Goal: Ask a question

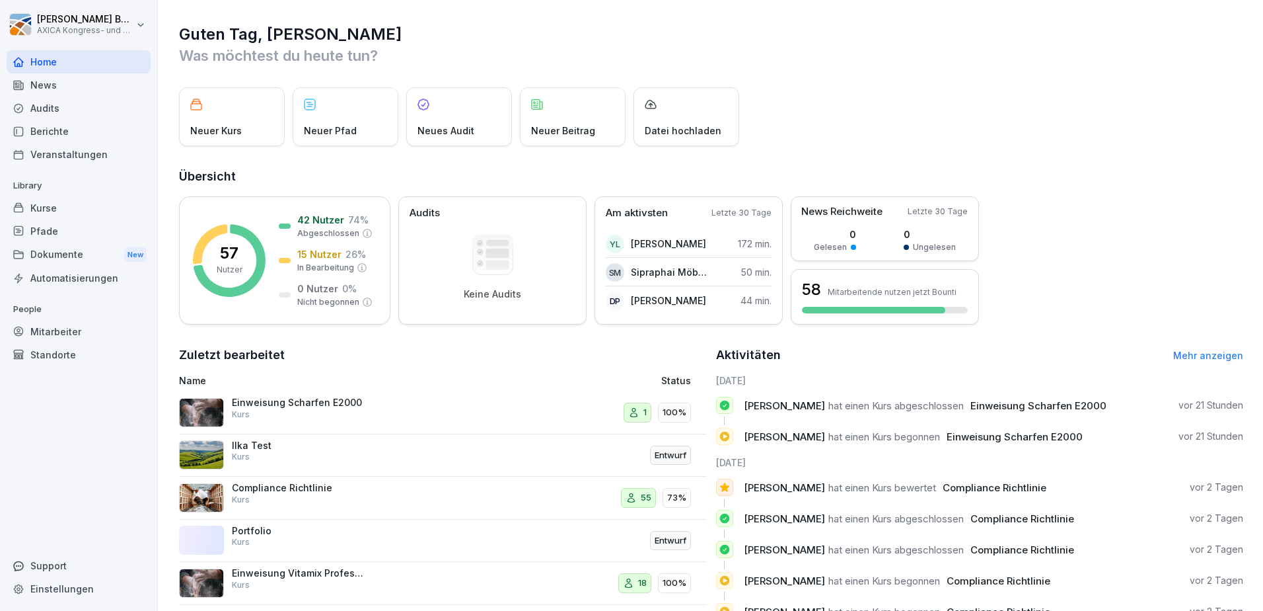
click at [48, 564] on div "Support" at bounding box center [79, 565] width 144 height 23
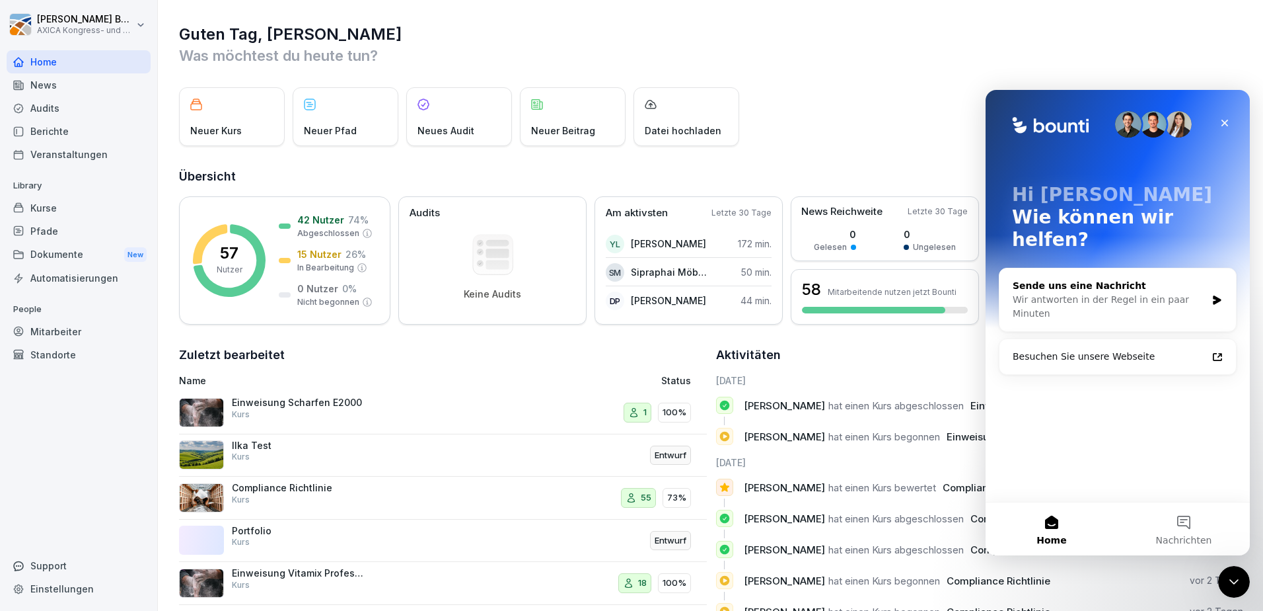
click at [1087, 279] on div "Sende uns eine Nachricht" at bounding box center [1110, 286] width 194 height 14
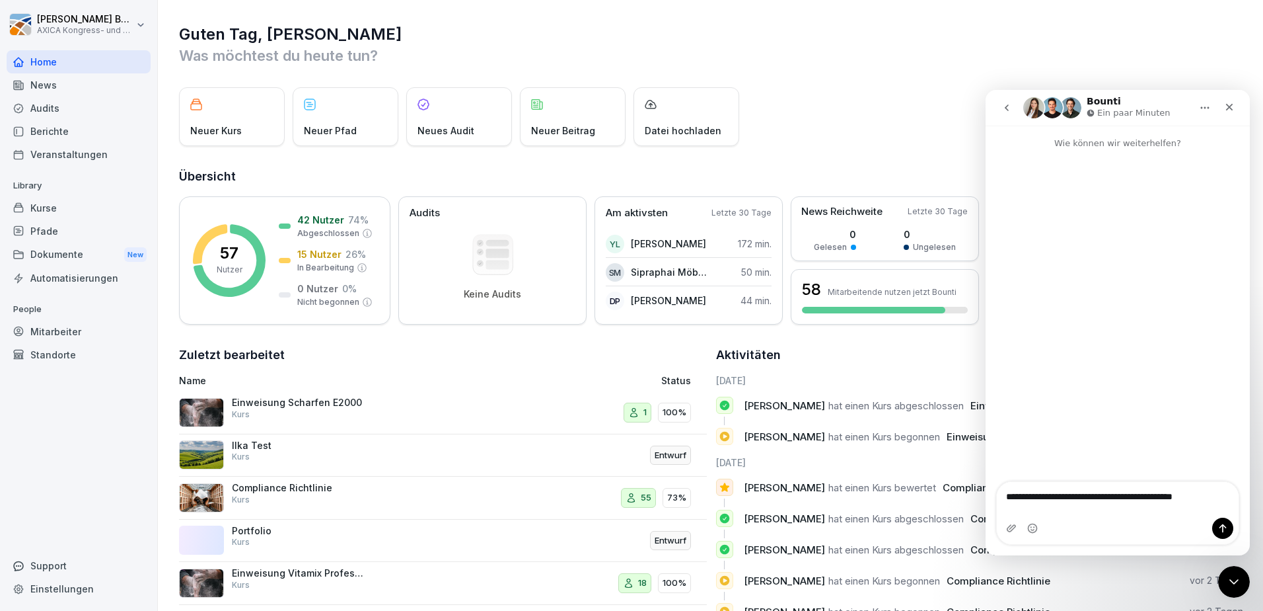
type textarea "**********"
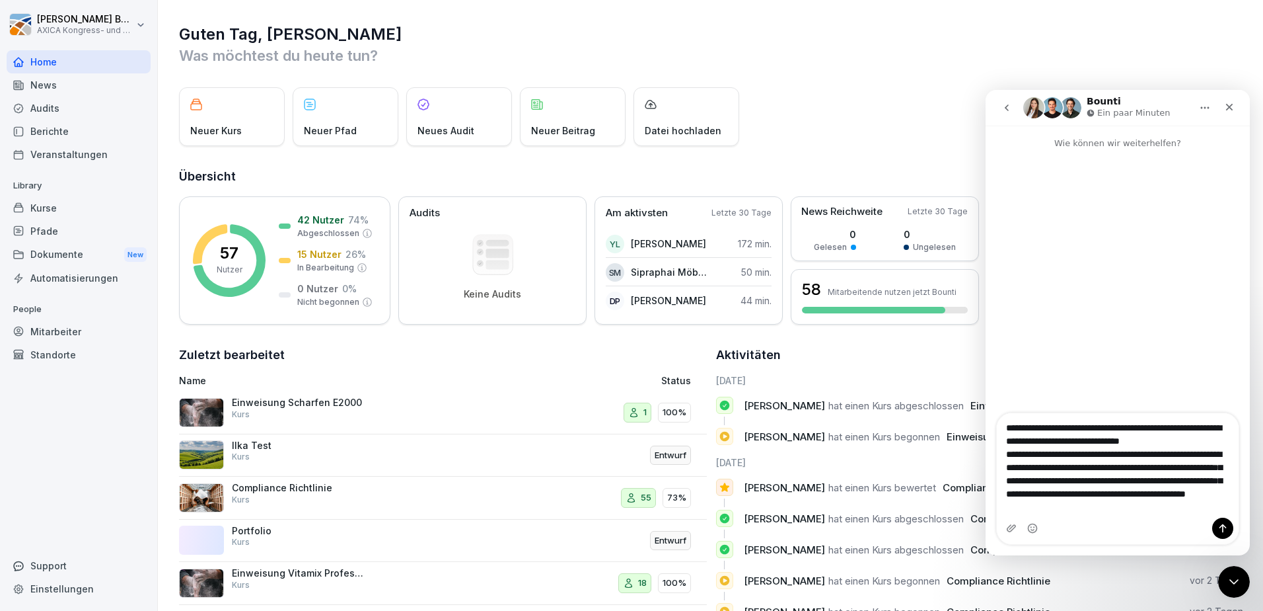
click at [1219, 425] on textarea "**********" at bounding box center [1118, 465] width 242 height 104
click at [1008, 443] on textarea "**********" at bounding box center [1118, 465] width 242 height 104
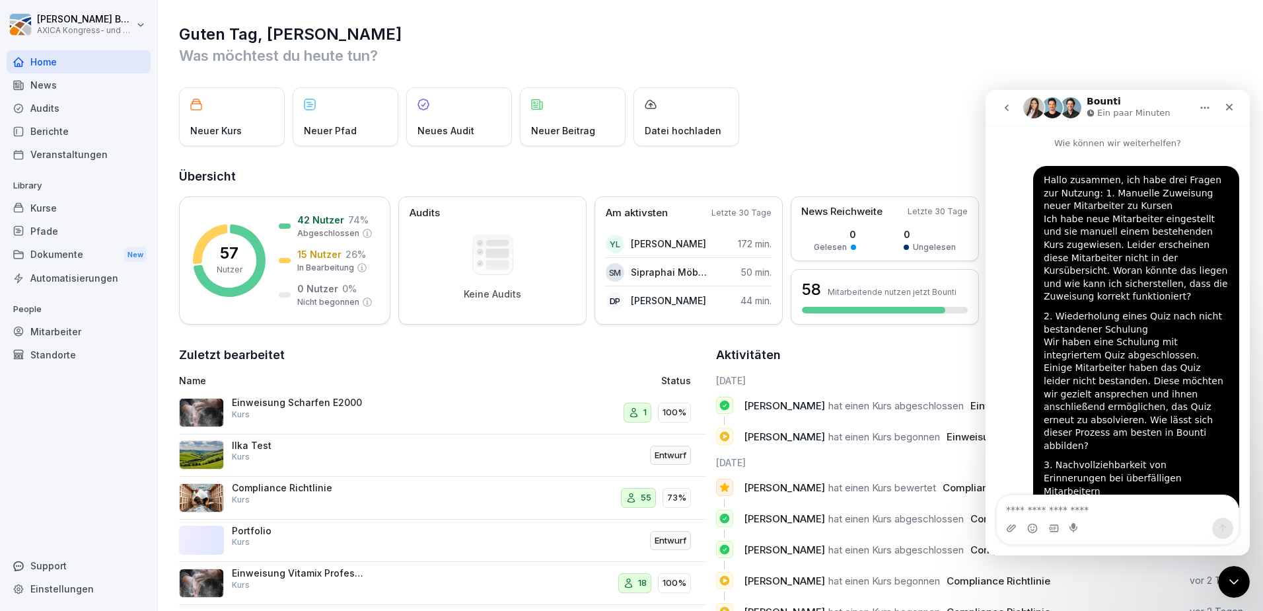
scroll to position [88, 0]
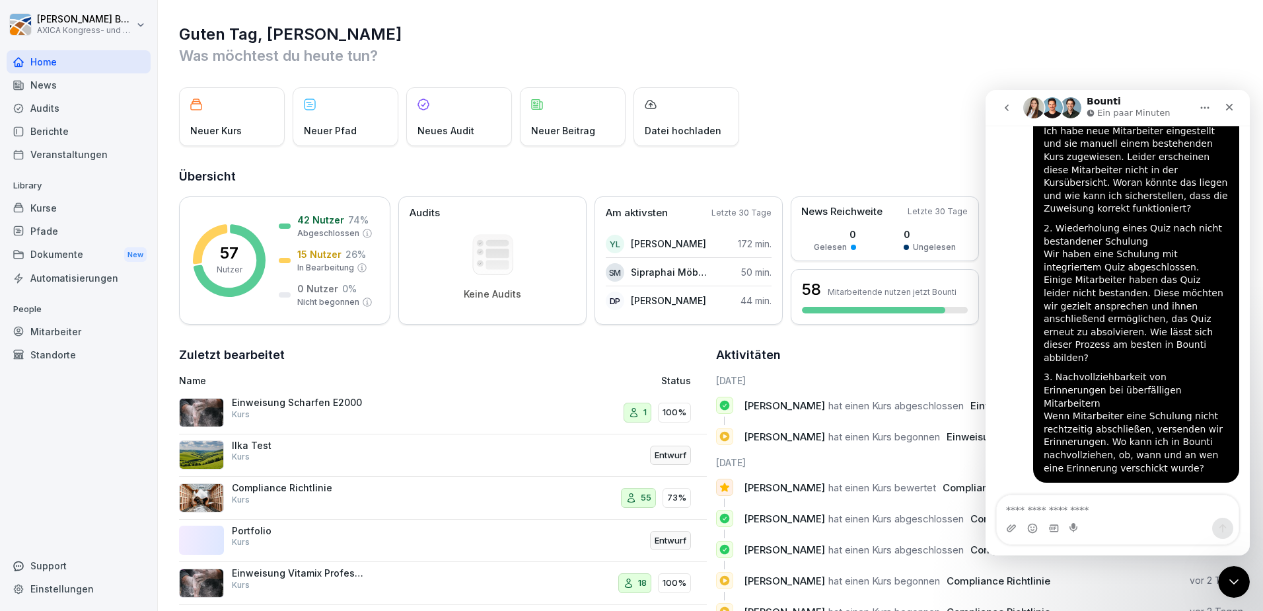
click at [1160, 305] on div "2. Wiederholung eines Quiz nach nicht bestandener Schulung Wir haben eine Schul…" at bounding box center [1136, 293] width 185 height 143
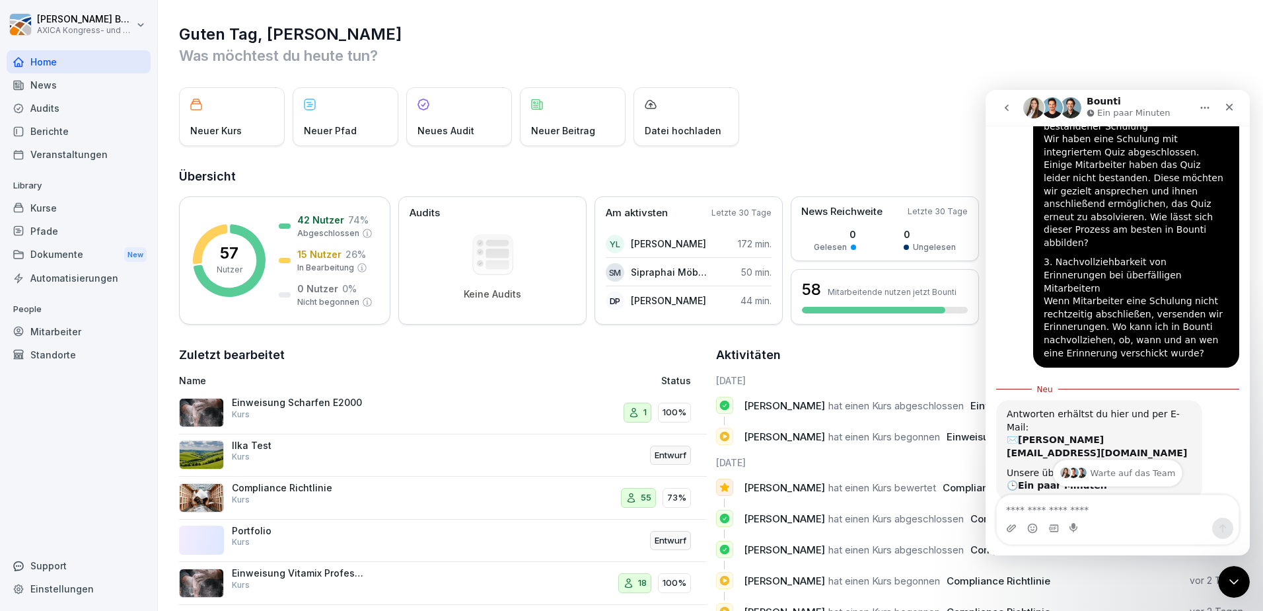
scroll to position [208, 0]
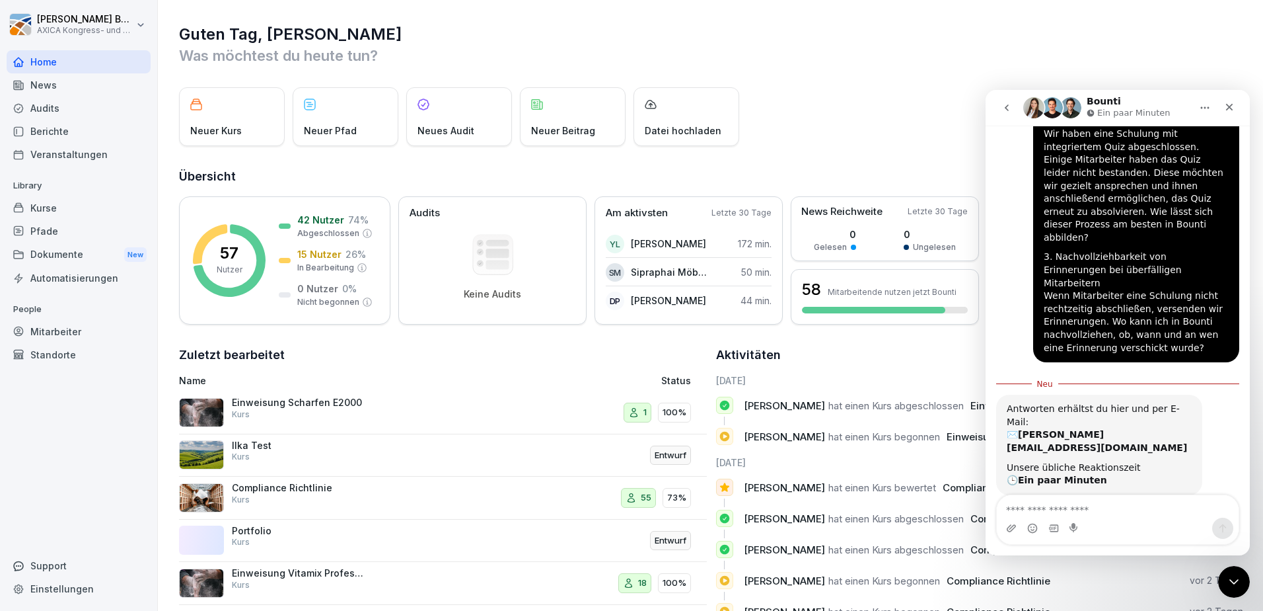
click at [1213, 395] on div "Antworten erhältst du hier und per E-Mail: ✉️ florian.buttgereit@axica.de Unser…" at bounding box center [1118, 460] width 243 height 130
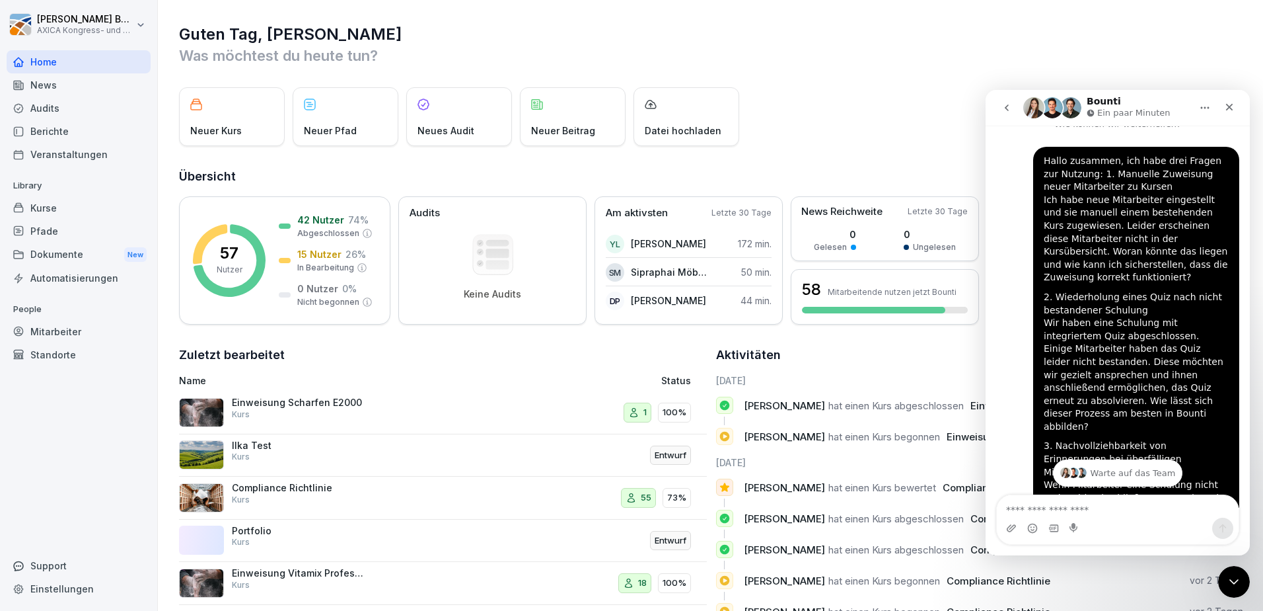
scroll to position [10, 0]
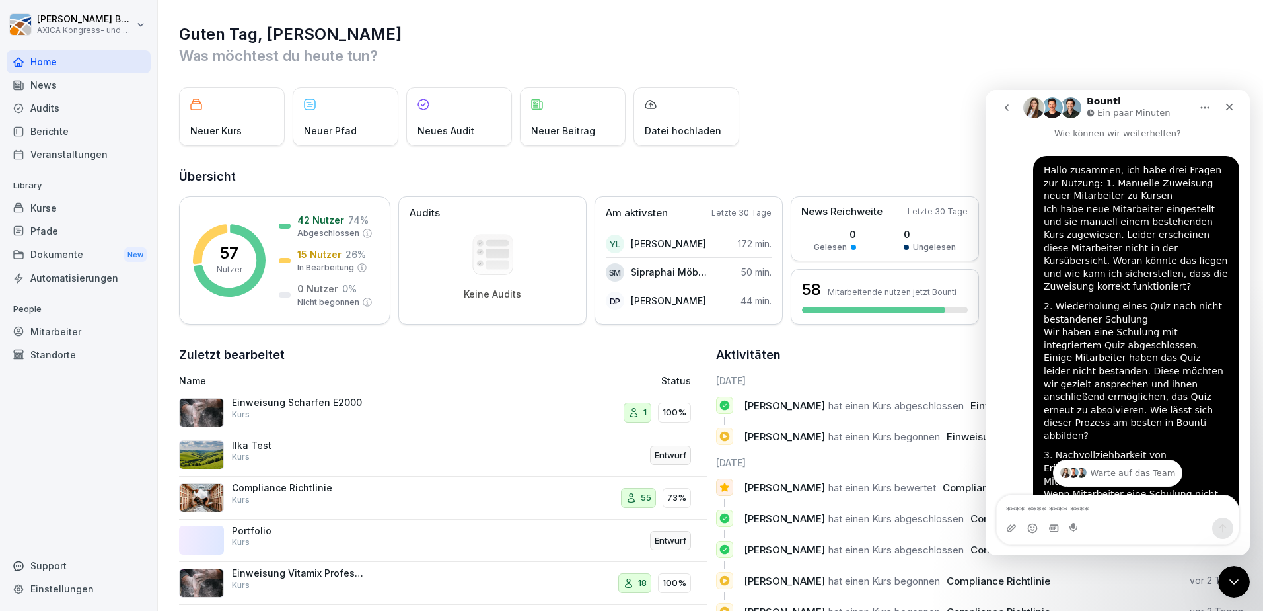
click at [1207, 106] on icon "Home" at bounding box center [1205, 107] width 11 height 11
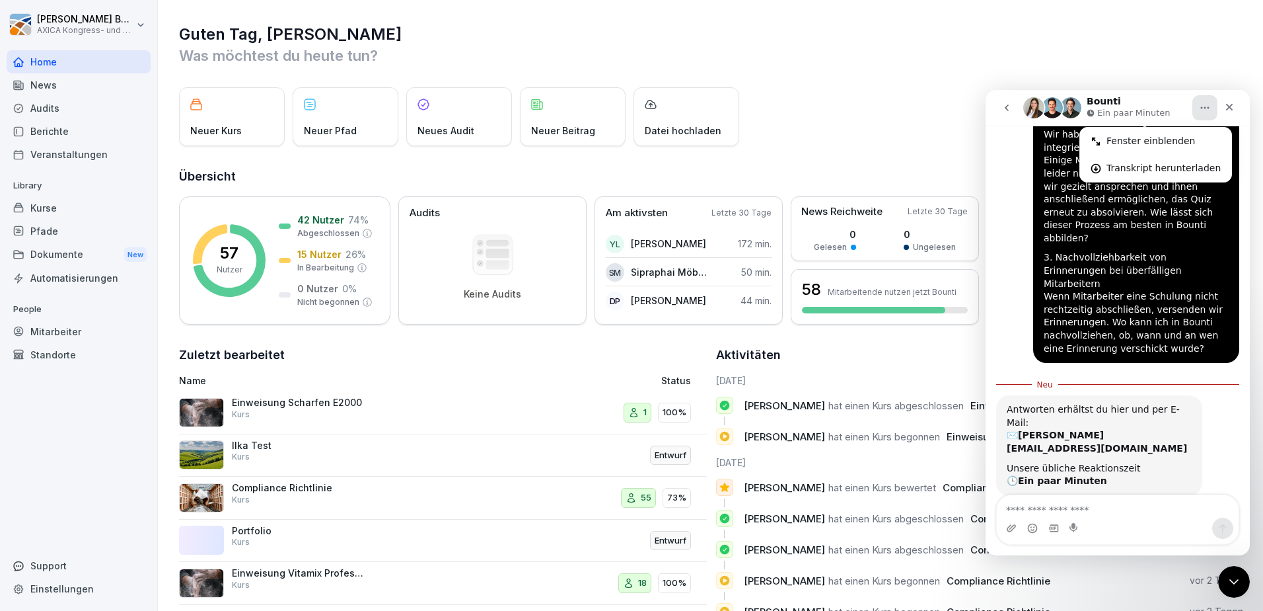
scroll to position [208, 0]
click at [1232, 106] on icon "Schließen" at bounding box center [1229, 107] width 7 height 7
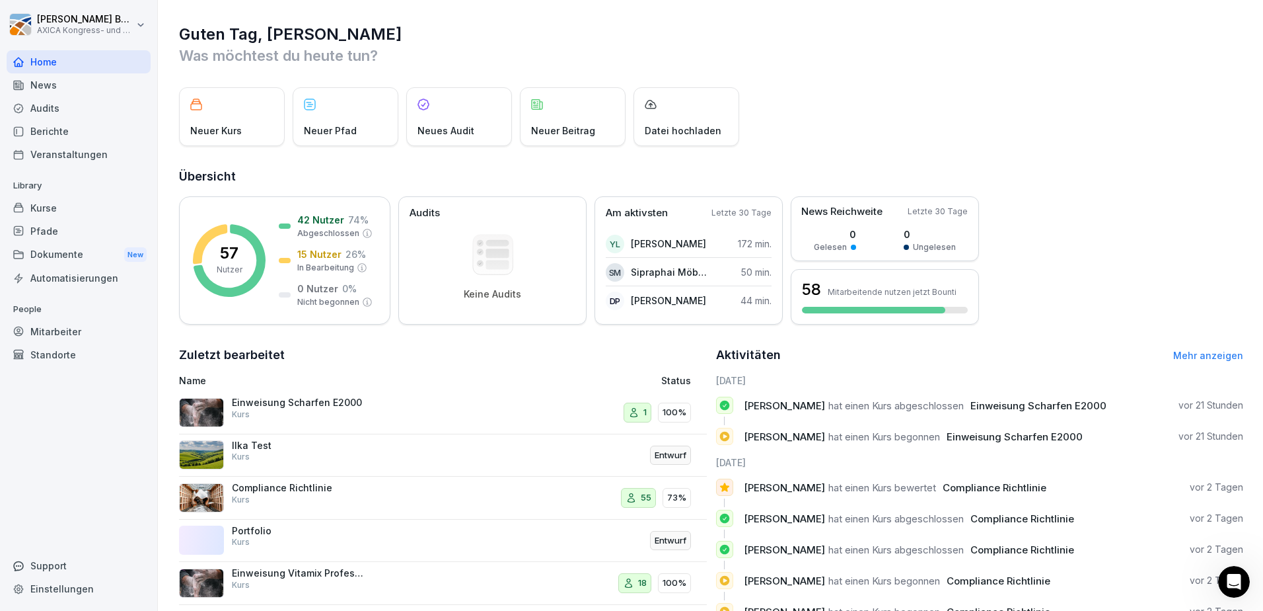
scroll to position [186, 0]
click at [1230, 578] on icon "Intercom-Nachrichtendienst öffnen" at bounding box center [1233, 580] width 22 height 22
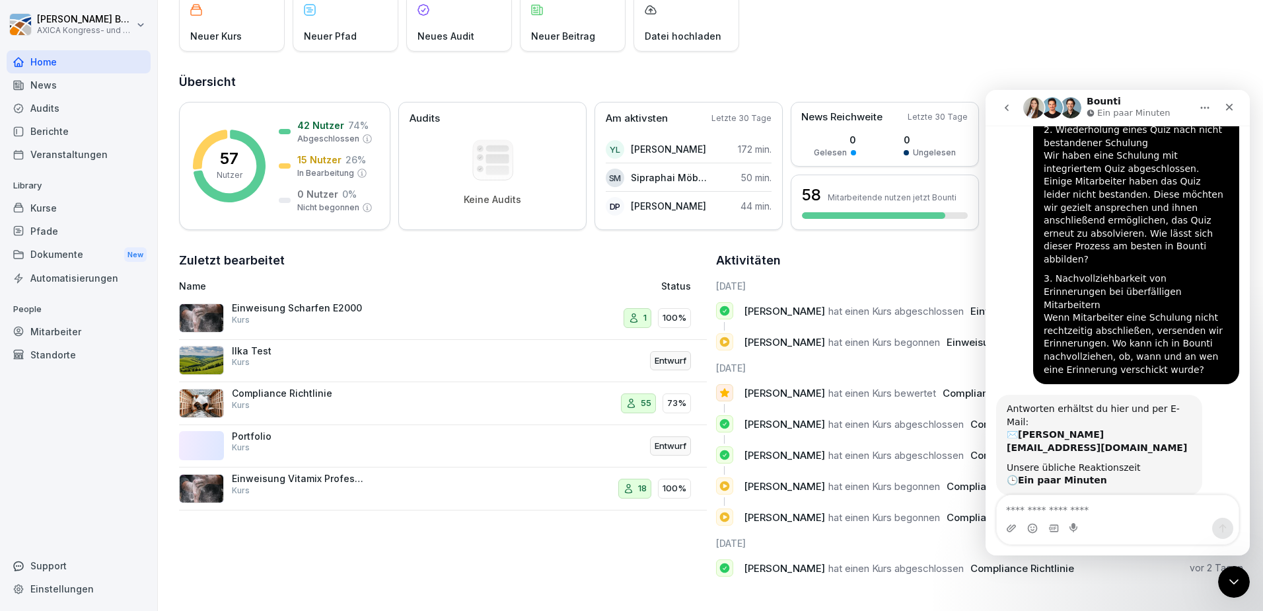
scroll to position [0, 0]
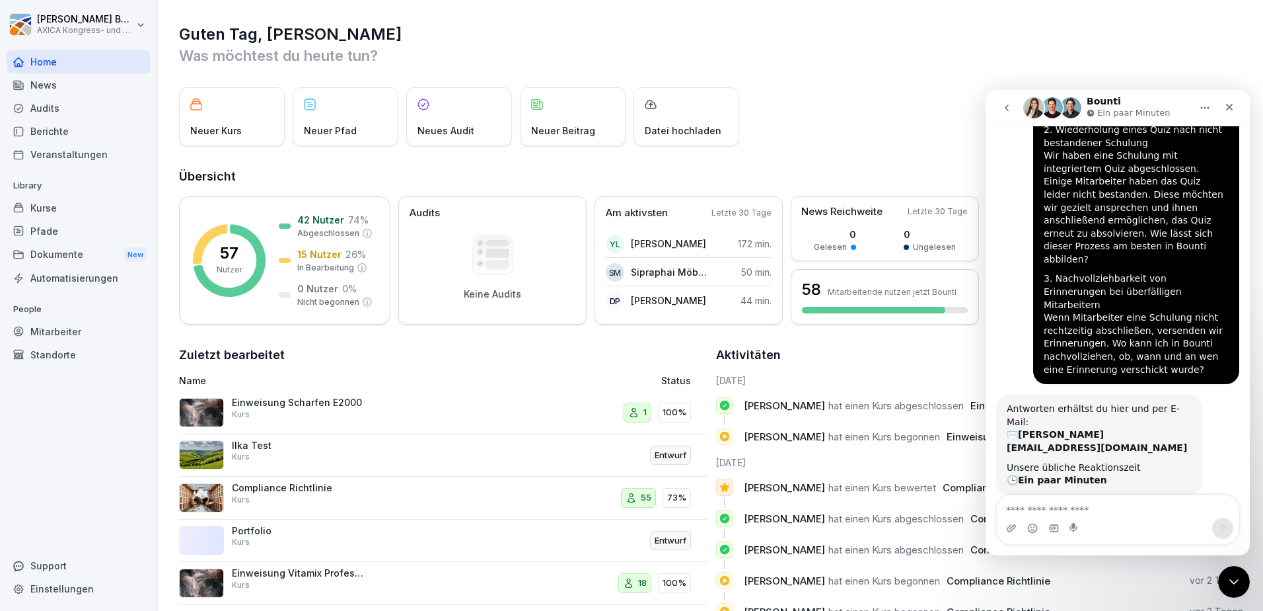
click at [942, 91] on div "Neuer Kurs Neuer Pfad Neues Audit Neuer Beitrag Datei hochladen" at bounding box center [711, 116] width 1065 height 59
click at [1233, 106] on icon "Schließen" at bounding box center [1230, 107] width 11 height 11
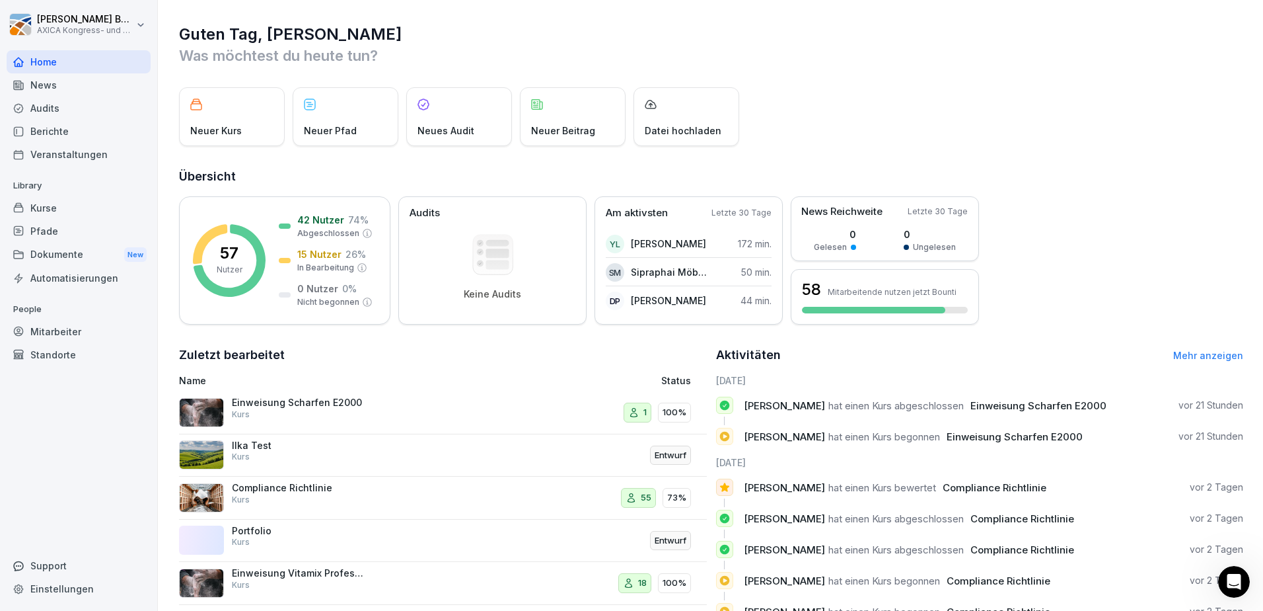
click at [880, 124] on div "Neuer Kurs Neuer Pfad Neues Audit Neuer Beitrag Datei hochladen" at bounding box center [711, 116] width 1065 height 59
click at [1223, 582] on icon "Intercom-Nachrichtendienst öffnen" at bounding box center [1233, 580] width 22 height 22
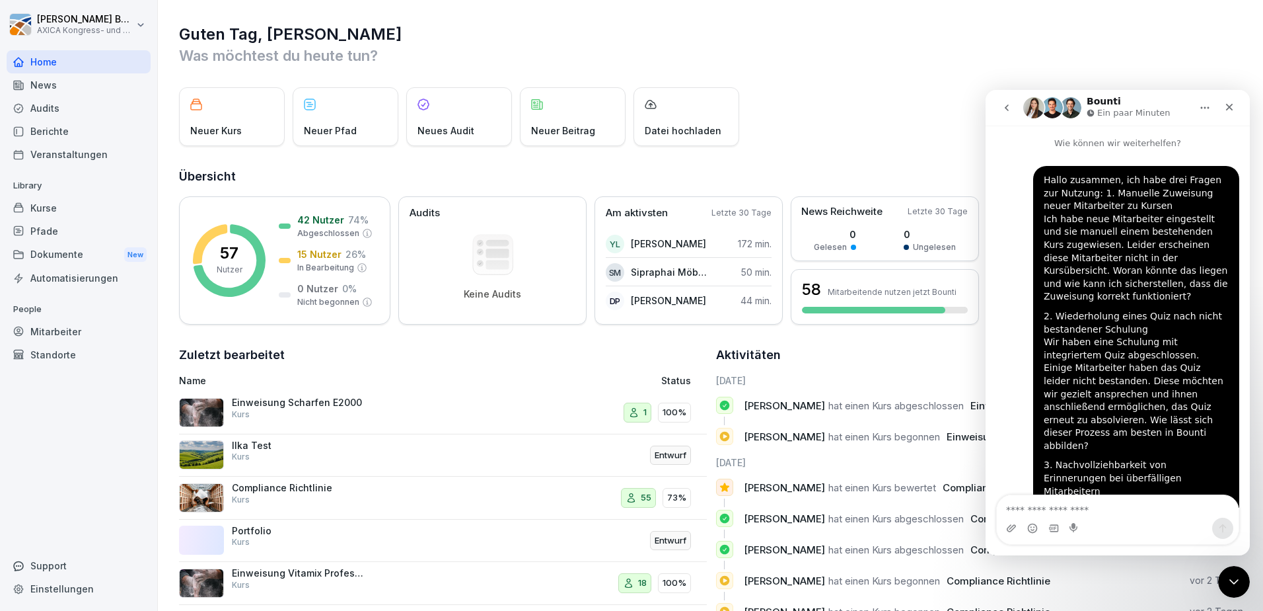
scroll to position [186, 0]
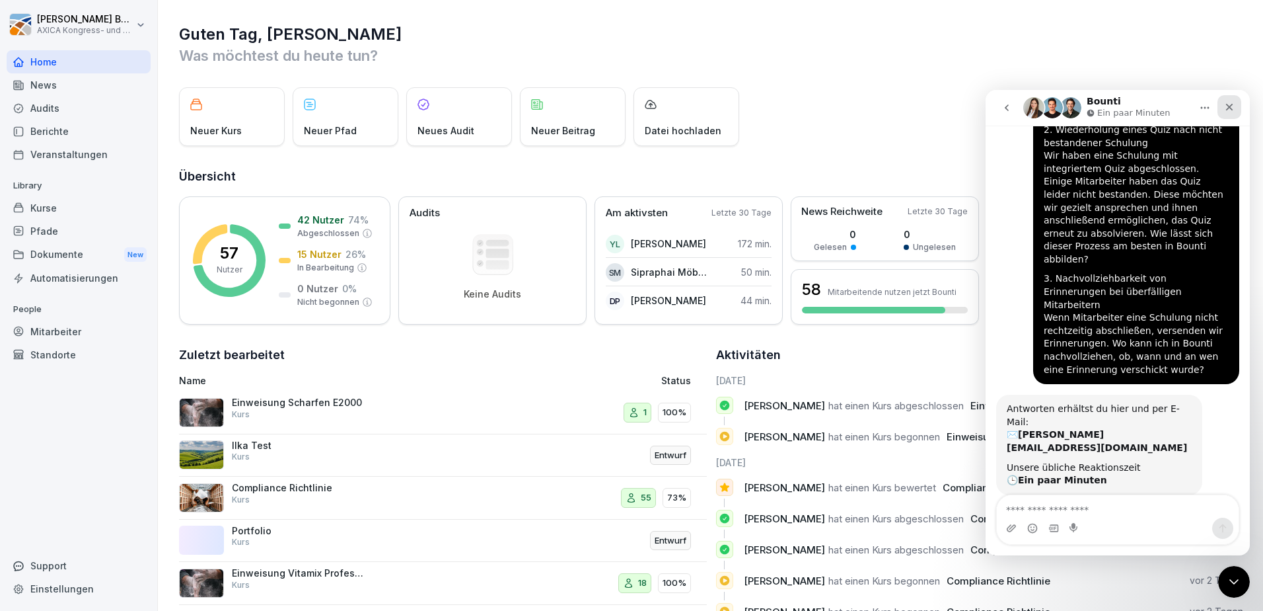
click at [1229, 106] on icon "Schließen" at bounding box center [1229, 107] width 7 height 7
